Goal: Task Accomplishment & Management: Manage account settings

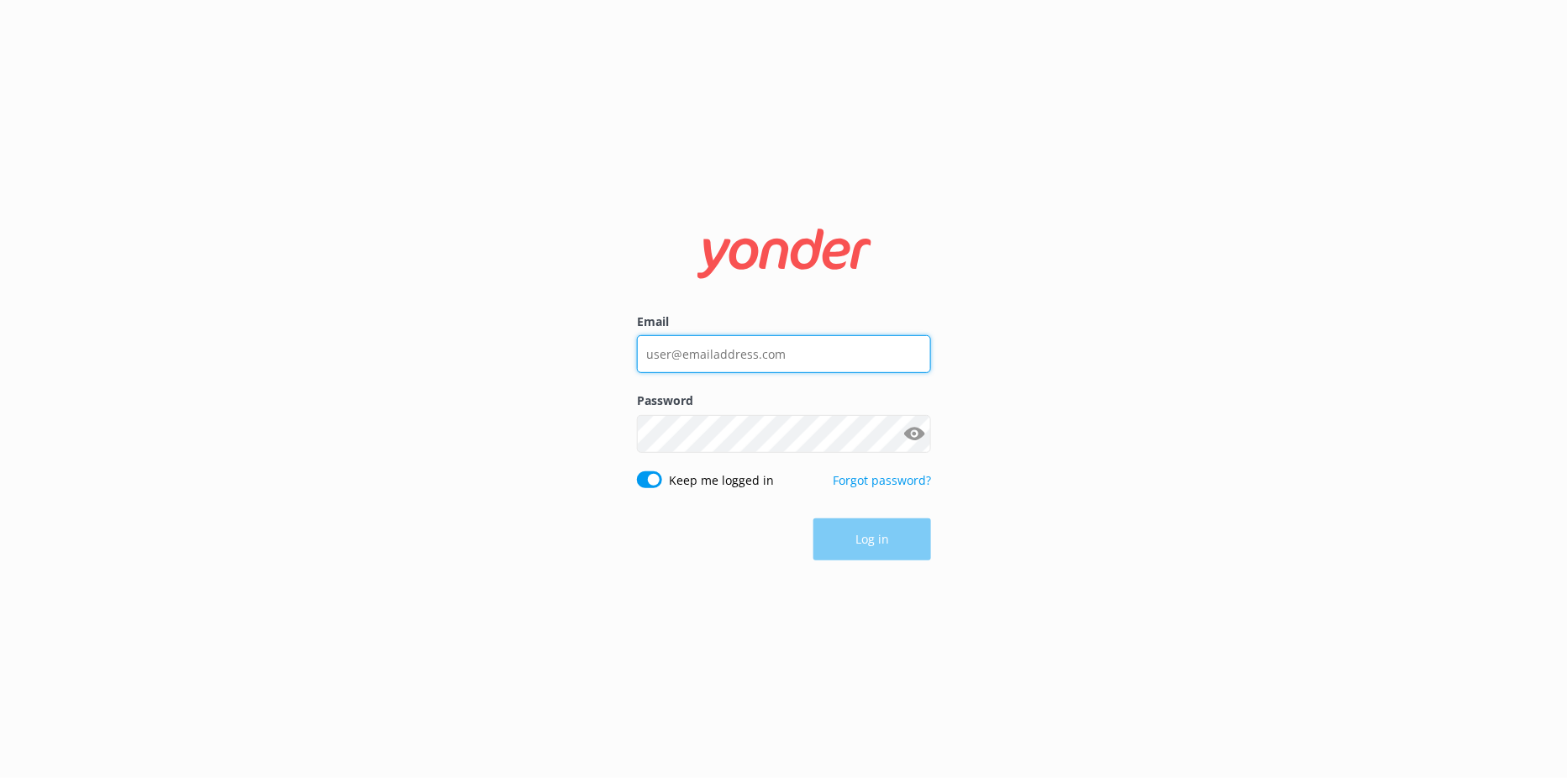
type input "[EMAIL_ADDRESS][DOMAIN_NAME]"
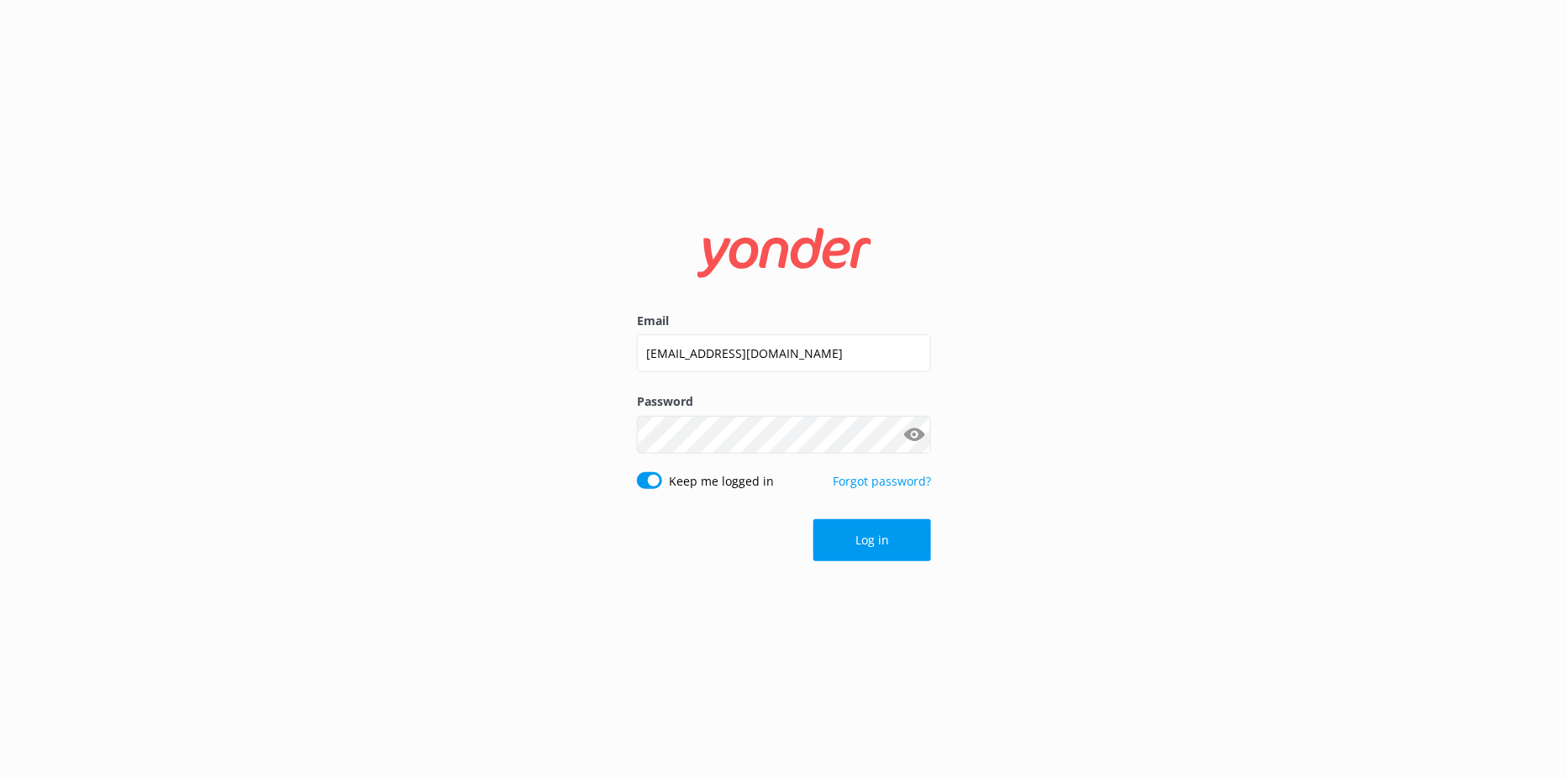
click at [858, 534] on div "Log in" at bounding box center [784, 541] width 294 height 42
click at [858, 534] on button "Log in" at bounding box center [871, 541] width 117 height 42
